Goal: Transaction & Acquisition: Purchase product/service

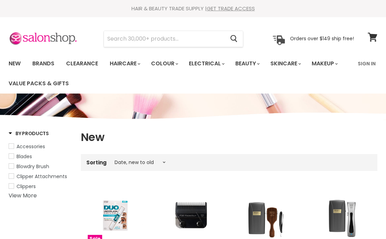
select select "created-descending"
click at [134, 35] on input "Search" at bounding box center [164, 39] width 121 height 16
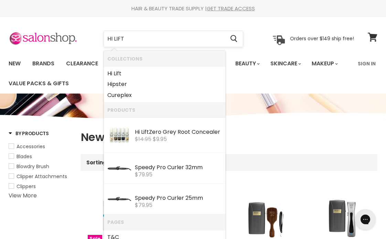
type input "HI LIFT"
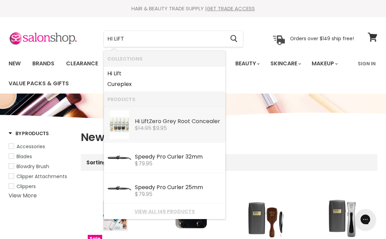
click at [173, 138] on link "Hi Lift Zero Grey Root Concealer Hi Lift $14.95 $9.95" at bounding box center [164, 124] width 114 height 29
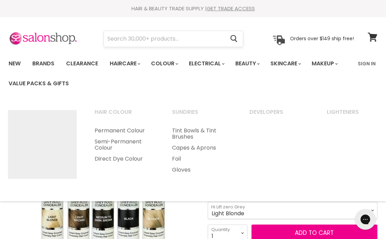
click at [158, 40] on input "Search" at bounding box center [164, 39] width 121 height 16
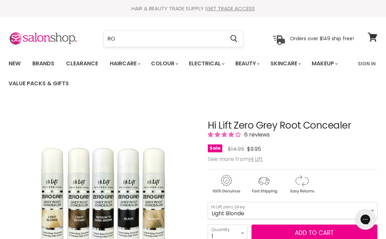
type input "ROU"
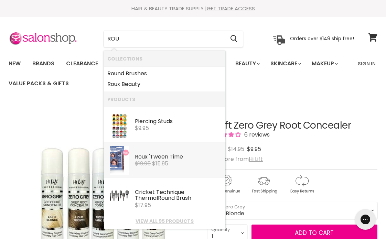
click at [141, 174] on link "Rou x 'Tween Time Roux Beauty $19.95 $15.95" at bounding box center [164, 160] width 114 height 29
